Goal: Information Seeking & Learning: Learn about a topic

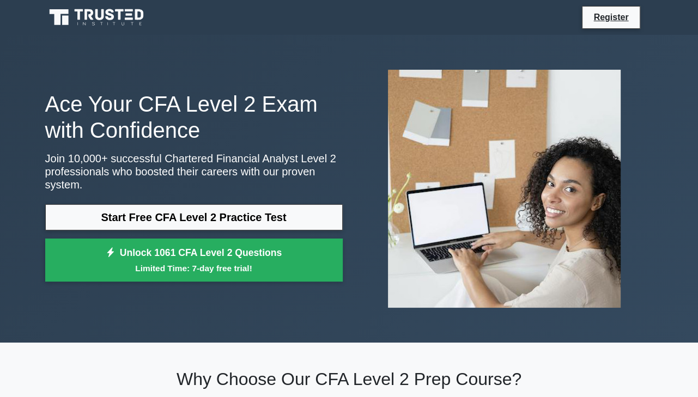
click at [203, 212] on link "Start Free CFA Level 2 Practice Test" at bounding box center [194, 217] width 298 height 26
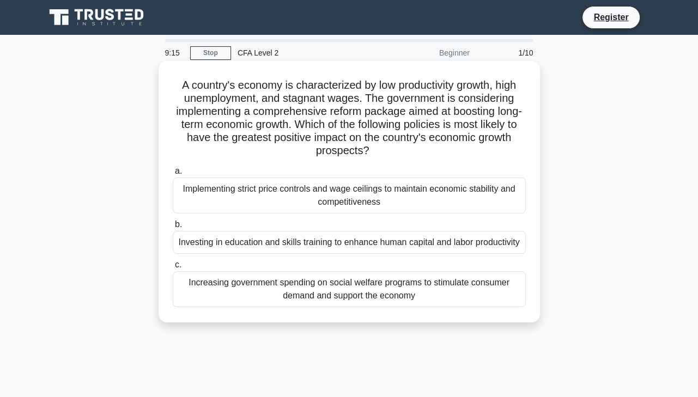
click at [439, 244] on div "Investing in education and skills training to enhance human capital and labor p…" at bounding box center [349, 242] width 353 height 23
click at [173, 228] on input "b. Investing in education and skills training to enhance human capital and labo…" at bounding box center [173, 224] width 0 height 7
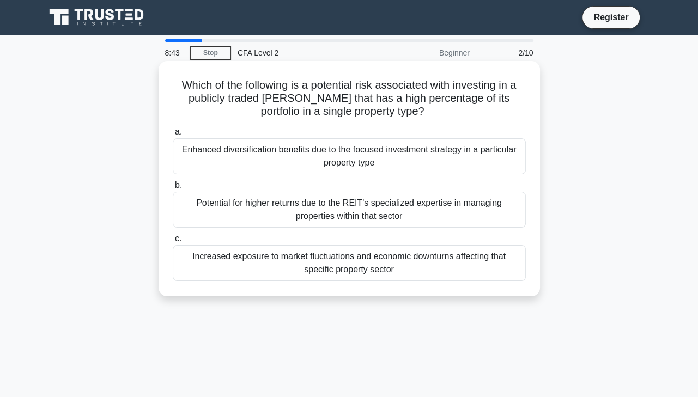
click at [397, 260] on div "Increased exposure to market fluctuations and economic downturns affecting that…" at bounding box center [349, 263] width 353 height 36
click at [173, 242] on input "c. Increased exposure to market fluctuations and economic downturns affecting t…" at bounding box center [173, 238] width 0 height 7
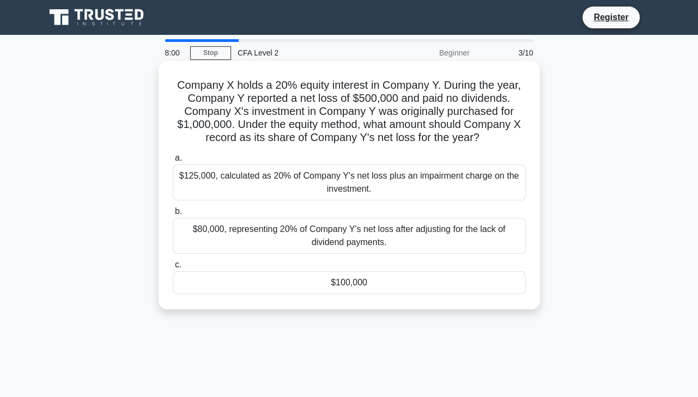
click at [338, 287] on div "$100,000" at bounding box center [349, 282] width 353 height 23
click at [173, 269] on input "c. $100,000" at bounding box center [173, 265] width 0 height 7
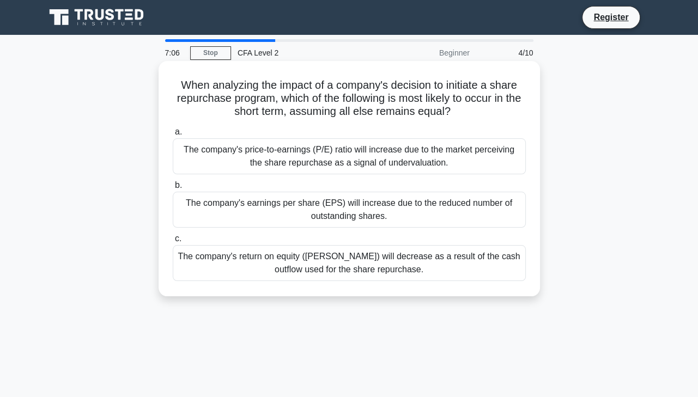
click at [343, 266] on div "The company's return on equity ([PERSON_NAME]) will decrease as a result of the…" at bounding box center [349, 263] width 353 height 36
click at [173, 242] on input "c. The company's return on equity ([PERSON_NAME]) will decrease as a result of …" at bounding box center [173, 238] width 0 height 7
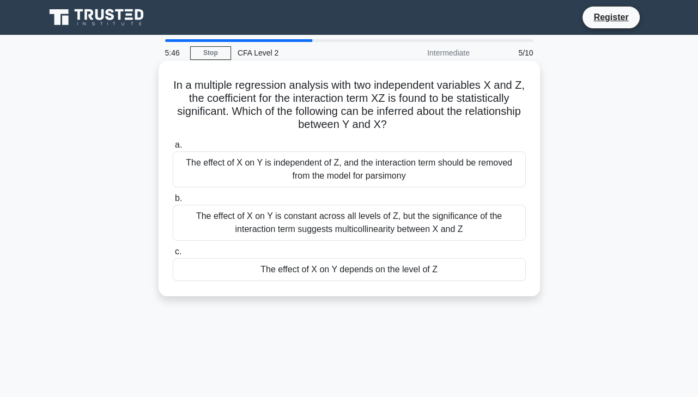
click at [318, 216] on div "The effect of X on Y is constant across all levels of Z, but the significance o…" at bounding box center [349, 223] width 353 height 36
click at [173, 202] on input "b. The effect of X on Y is constant across all levels of Z, but the significanc…" at bounding box center [173, 198] width 0 height 7
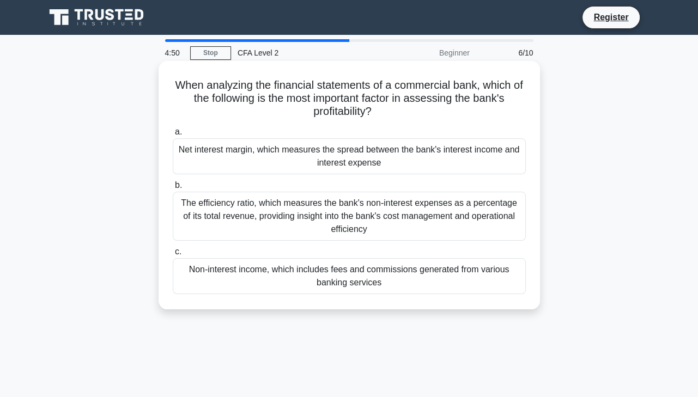
click at [373, 232] on div "The efficiency ratio, which measures the bank's non-interest expenses as a perc…" at bounding box center [349, 216] width 353 height 49
click at [173, 189] on input "b. The efficiency ratio, which measures the bank's non-interest expenses as a p…" at bounding box center [173, 185] width 0 height 7
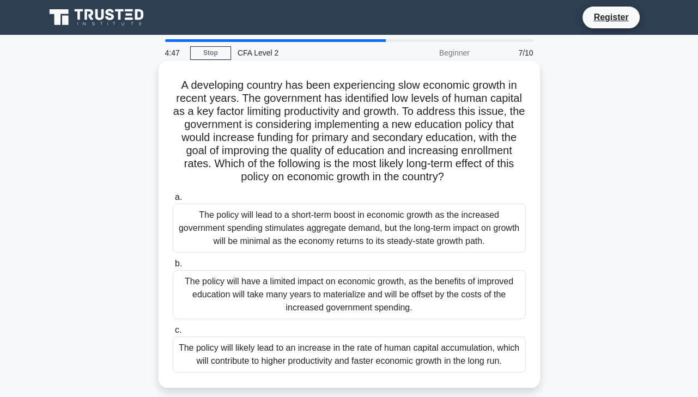
scroll to position [54, 0]
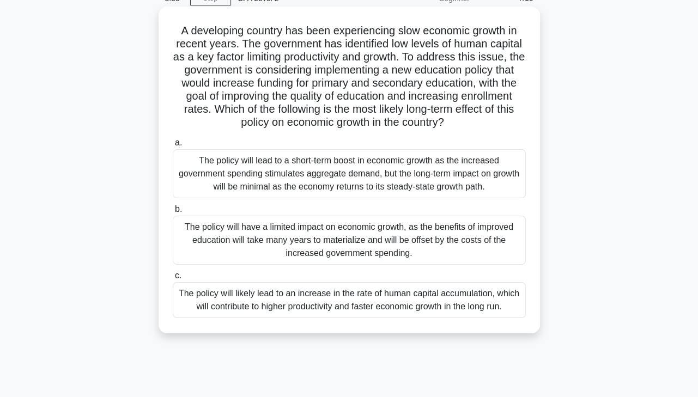
click at [396, 297] on div "The policy will likely lead to an increase in the rate of human capital accumul…" at bounding box center [349, 300] width 353 height 36
click at [173, 280] on input "c. The policy will likely lead to an increase in the rate of human capital accu…" at bounding box center [173, 275] width 0 height 7
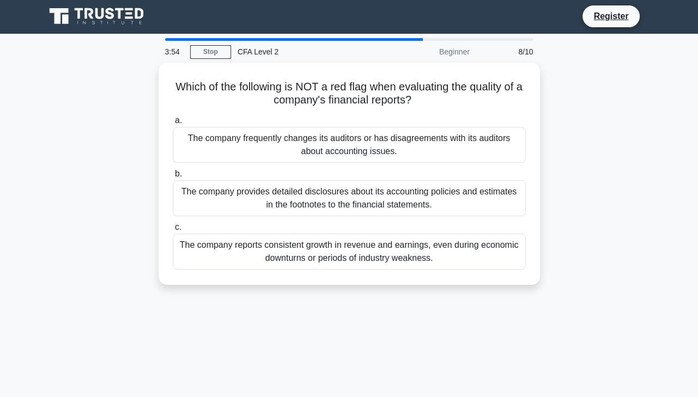
scroll to position [0, 0]
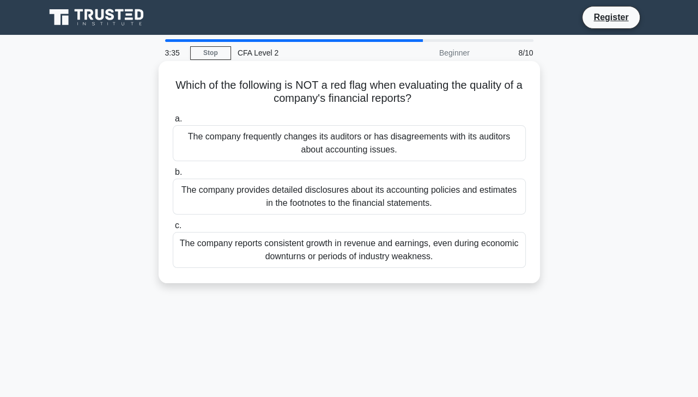
click at [403, 195] on div "The company provides detailed disclosures about its accounting policies and est…" at bounding box center [349, 197] width 353 height 36
click at [173, 176] on input "b. The company provides detailed disclosures about its accounting policies and …" at bounding box center [173, 172] width 0 height 7
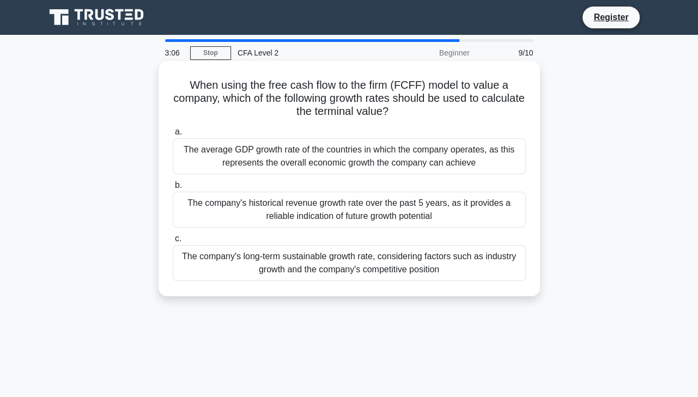
click at [394, 265] on div "The company's long-term sustainable growth rate, considering factors such as in…" at bounding box center [349, 263] width 353 height 36
click at [173, 242] on input "c. The company's long-term sustainable growth rate, considering factors such as…" at bounding box center [173, 238] width 0 height 7
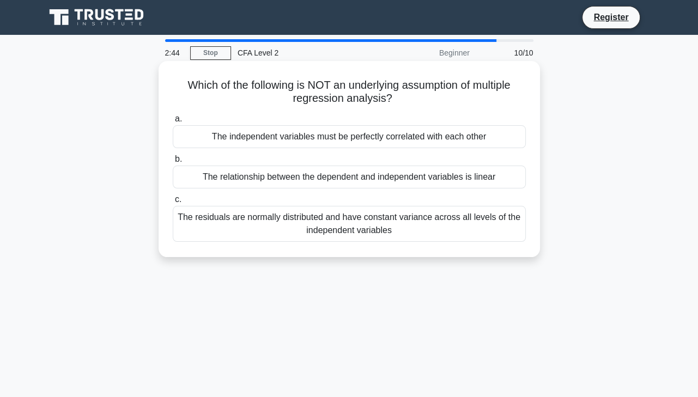
click at [354, 139] on div "The independent variables must be perfectly correlated with each other" at bounding box center [349, 136] width 353 height 23
click at [173, 123] on input "a. The independent variables must be perfectly correlated with each other" at bounding box center [173, 119] width 0 height 7
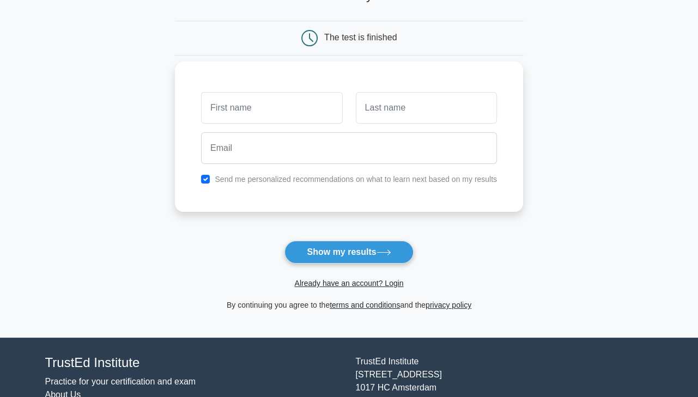
scroll to position [40, 0]
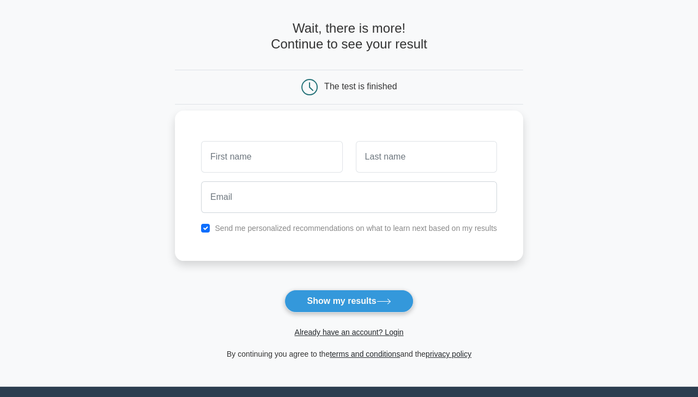
click at [255, 166] on input "text" at bounding box center [271, 157] width 141 height 32
type input "Paulino"
click at [378, 174] on div at bounding box center [426, 157] width 154 height 40
drag, startPoint x: 381, startPoint y: 161, endPoint x: 381, endPoint y: 168, distance: 7.6
click at [381, 161] on input "text" at bounding box center [426, 157] width 141 height 32
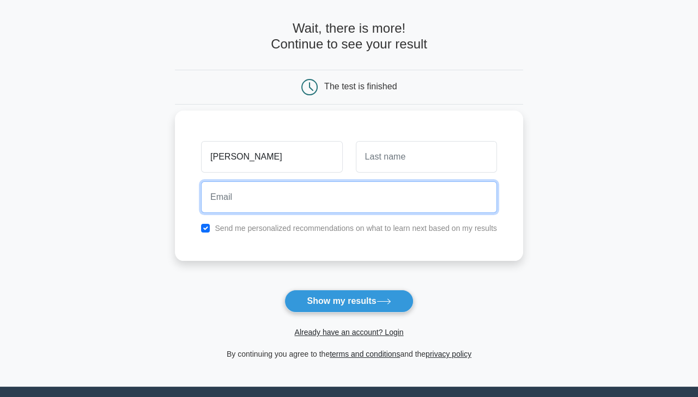
click at [296, 190] on input "email" at bounding box center [349, 197] width 296 height 32
type input "paulinoalfonsos@gmail.com"
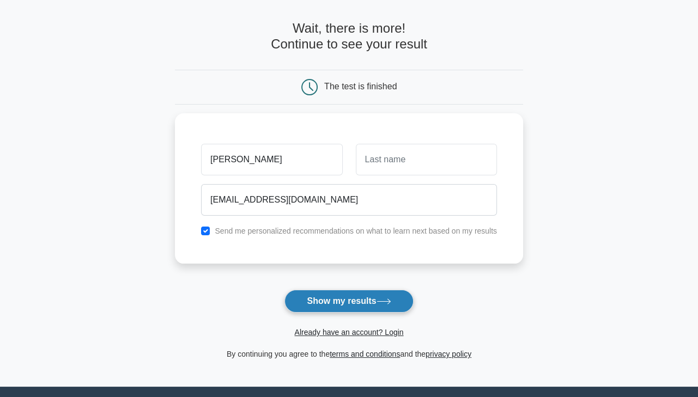
click at [367, 301] on button "Show my results" at bounding box center [348, 301] width 129 height 23
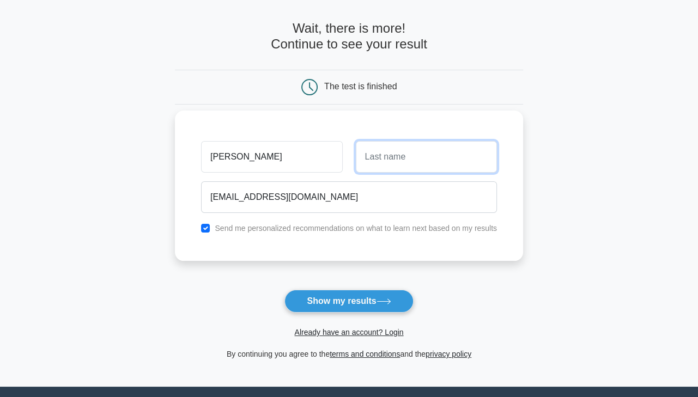
click at [402, 152] on input "text" at bounding box center [426, 157] width 141 height 32
type input "Austin"
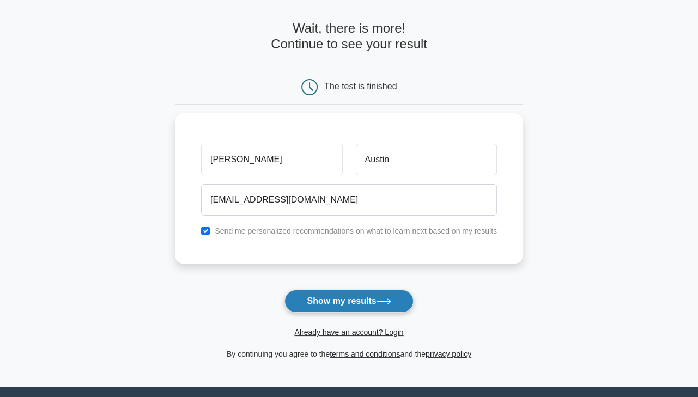
click at [343, 300] on button "Show my results" at bounding box center [348, 301] width 129 height 23
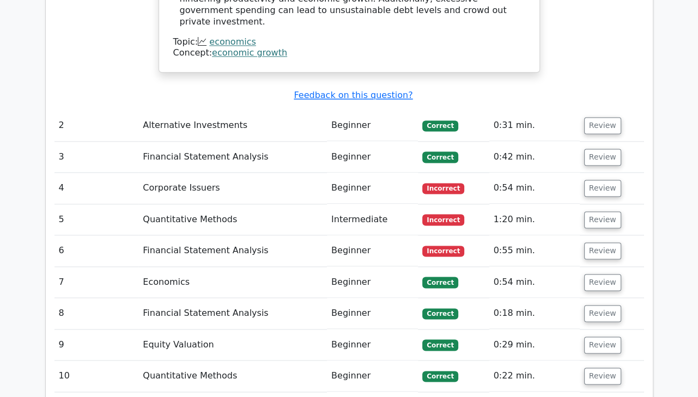
scroll to position [1308, 0]
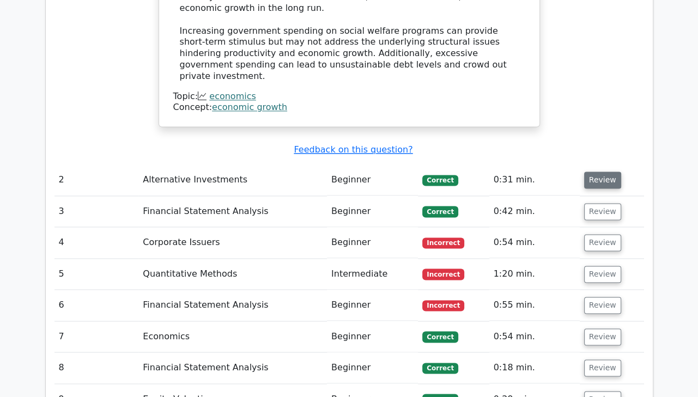
click at [603, 172] on button "Review" at bounding box center [602, 180] width 37 height 17
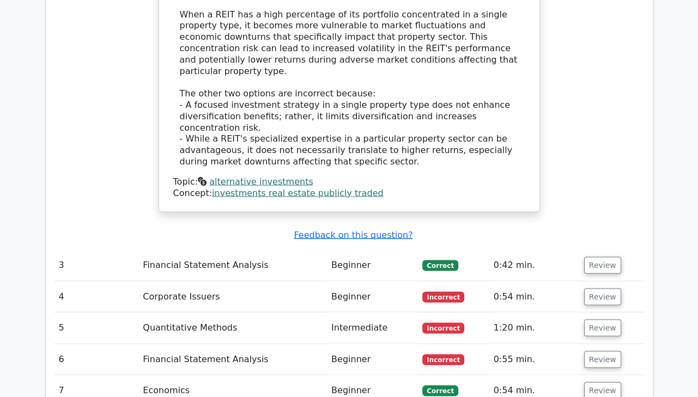
scroll to position [1798, 0]
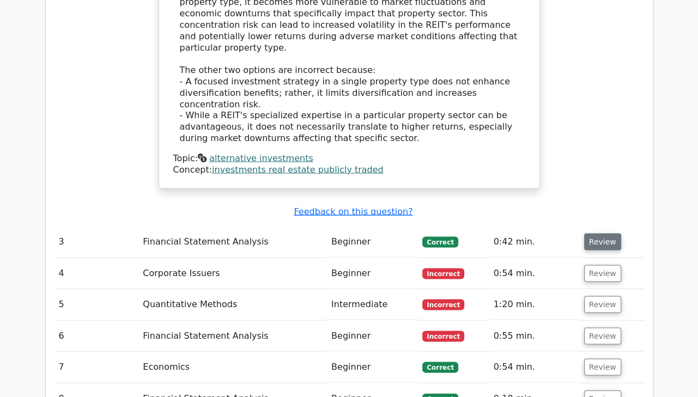
click at [593, 234] on button "Review" at bounding box center [602, 242] width 37 height 17
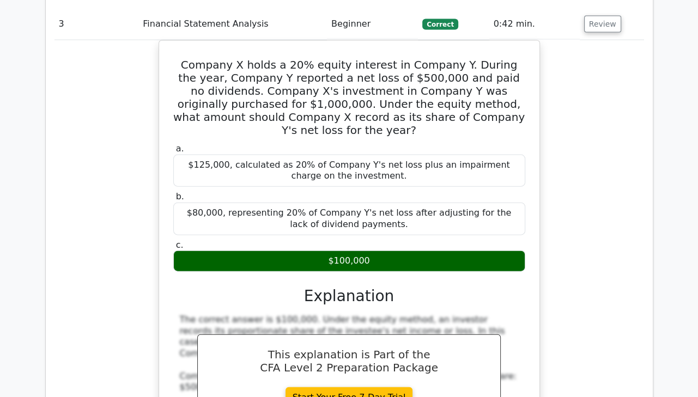
scroll to position [2234, 0]
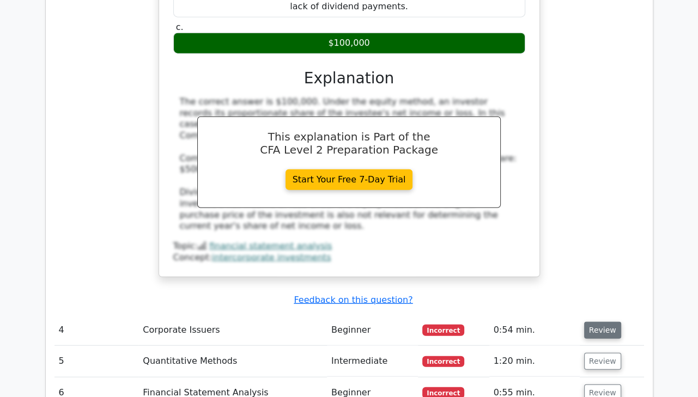
click at [587, 322] on button "Review" at bounding box center [602, 330] width 37 height 17
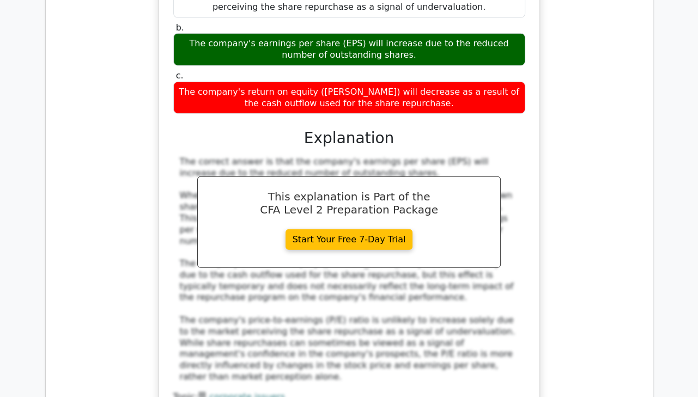
scroll to position [2833, 0]
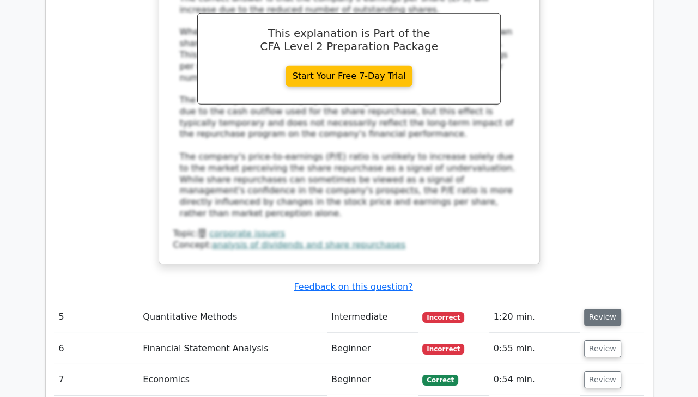
click at [598, 309] on button "Review" at bounding box center [602, 317] width 37 height 17
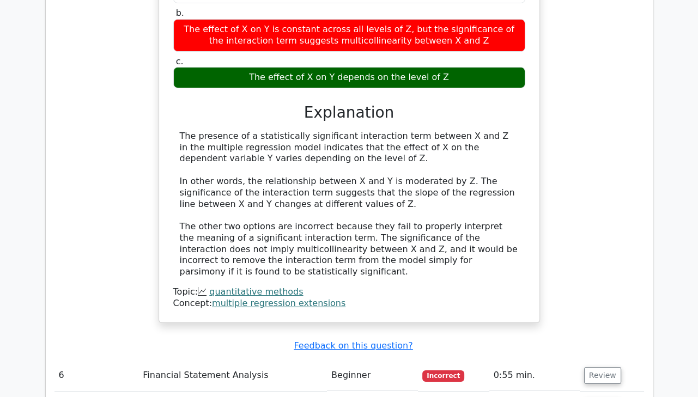
scroll to position [3378, 0]
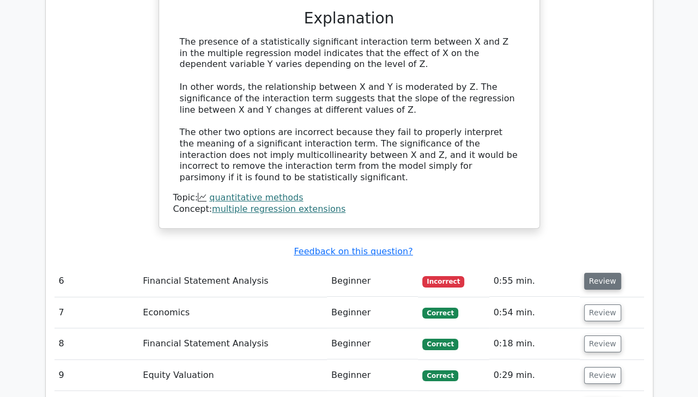
click at [603, 273] on button "Review" at bounding box center [602, 281] width 37 height 17
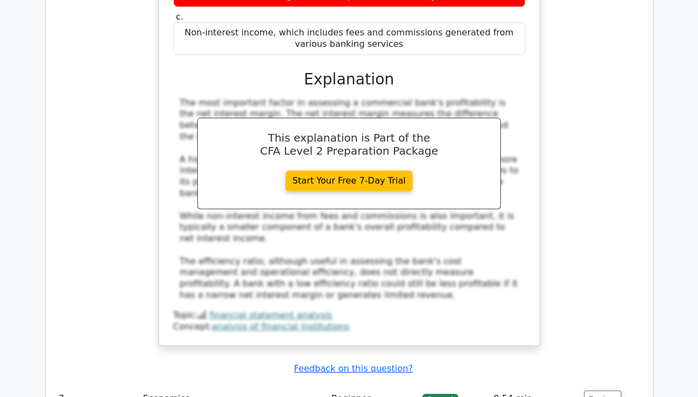
scroll to position [3923, 0]
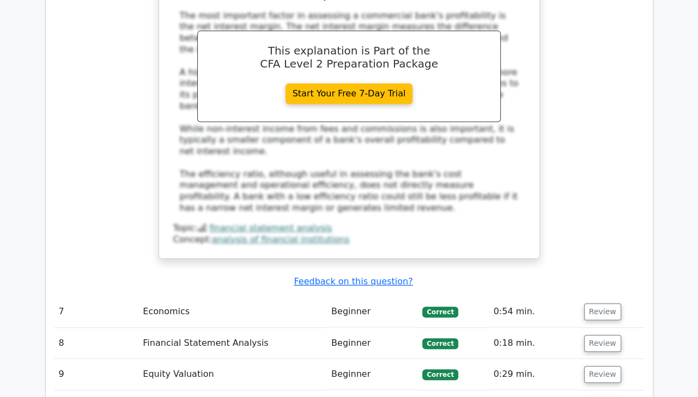
click at [600, 296] on td "Review" at bounding box center [612, 311] width 64 height 31
click at [599, 304] on button "Review" at bounding box center [602, 312] width 37 height 17
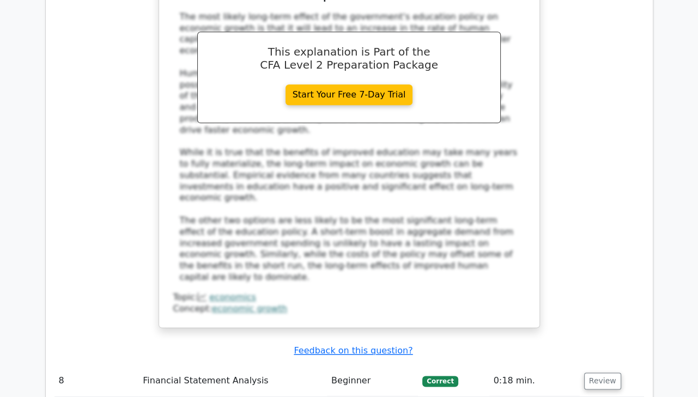
scroll to position [4632, 0]
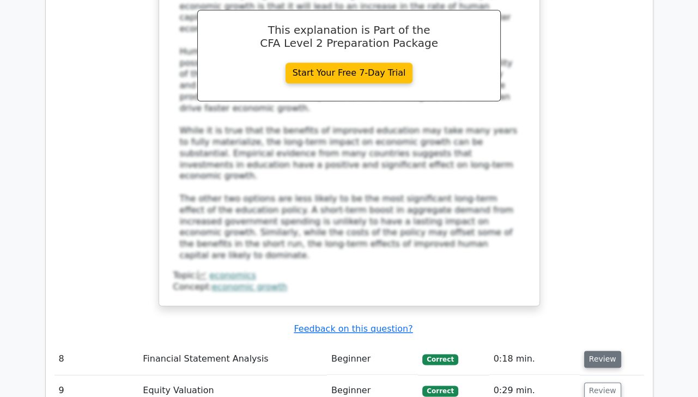
click at [594, 351] on button "Review" at bounding box center [602, 359] width 37 height 17
click at [589, 351] on button "Review" at bounding box center [602, 359] width 37 height 17
click at [587, 383] on button "Review" at bounding box center [602, 391] width 37 height 17
click at [592, 383] on button "Review" at bounding box center [602, 391] width 37 height 17
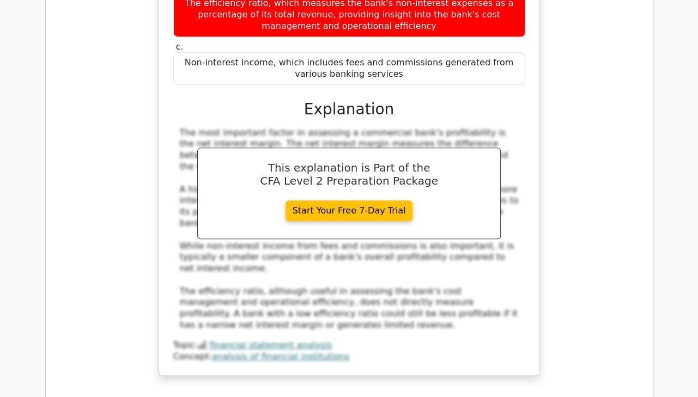
scroll to position [3760, 0]
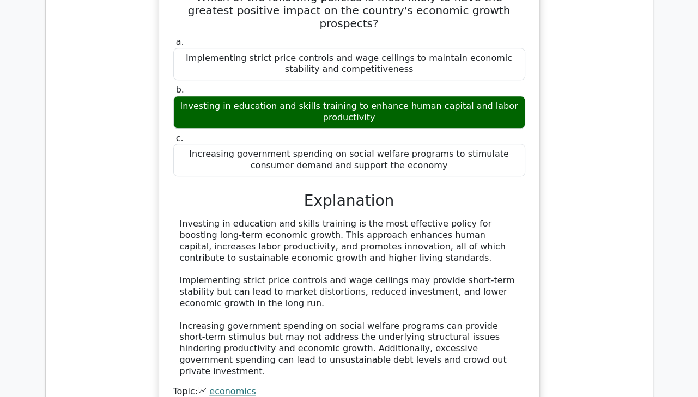
scroll to position [926, 0]
